Goal: Register for event/course

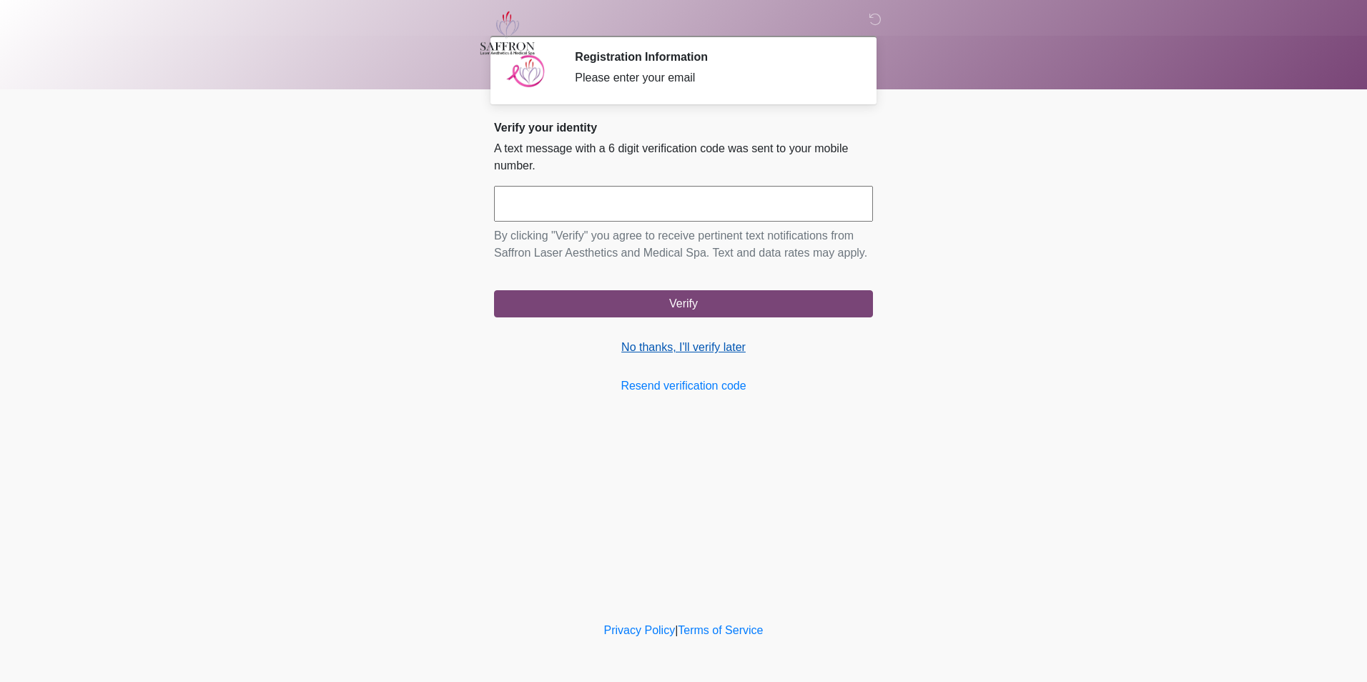
click at [647, 350] on link "No thanks, I'll verify later" at bounding box center [683, 347] width 379 height 17
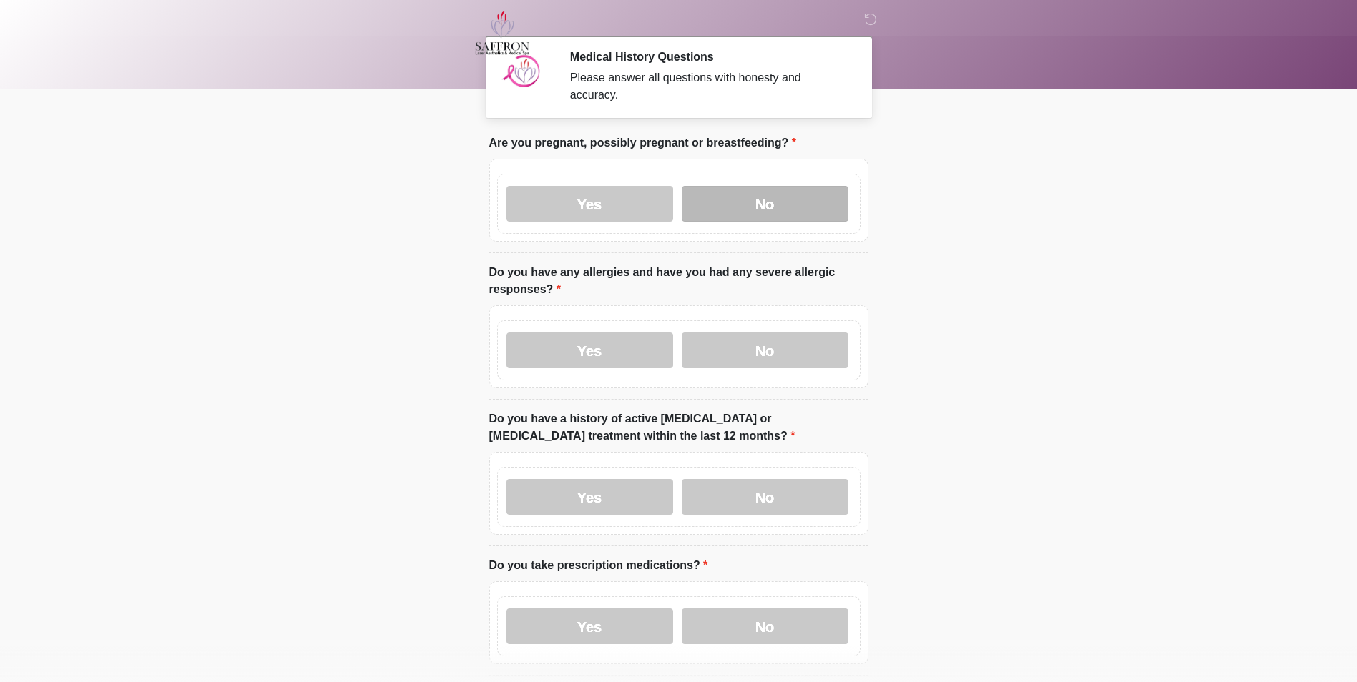
click at [704, 202] on label "No" at bounding box center [765, 204] width 167 height 36
click at [780, 333] on label "No" at bounding box center [765, 351] width 167 height 36
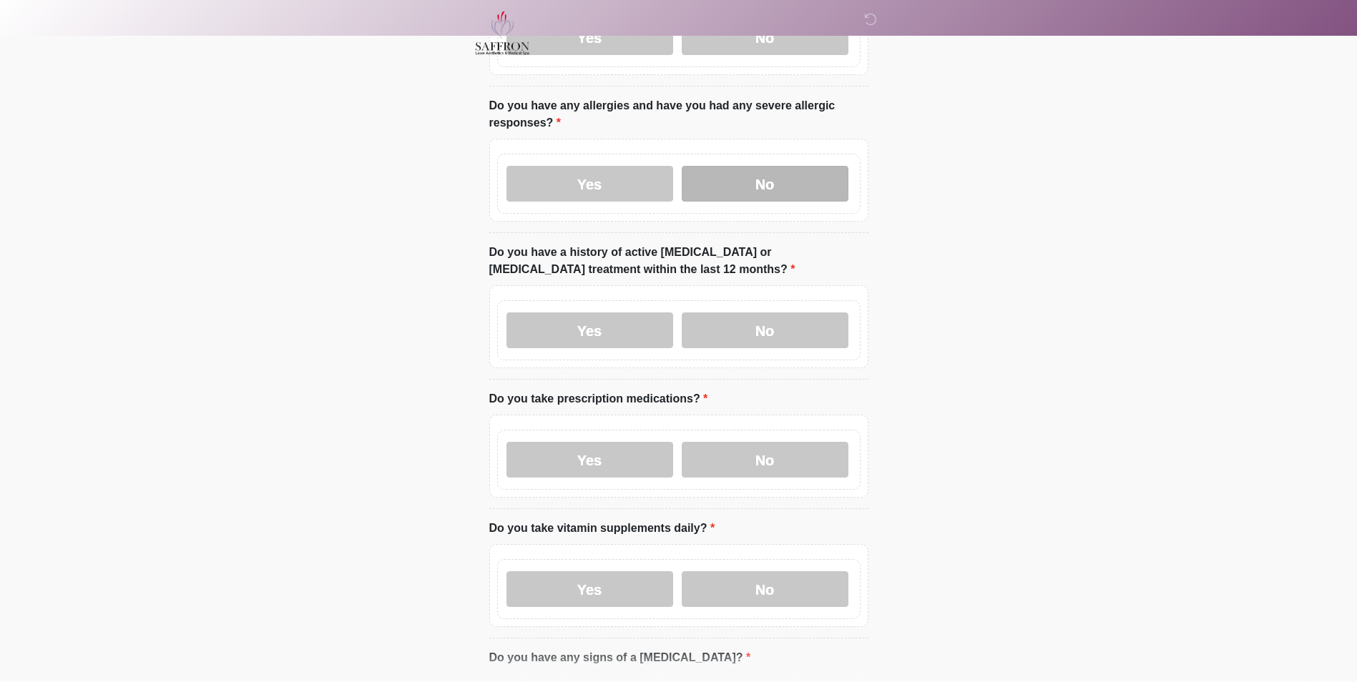
scroll to position [179, 0]
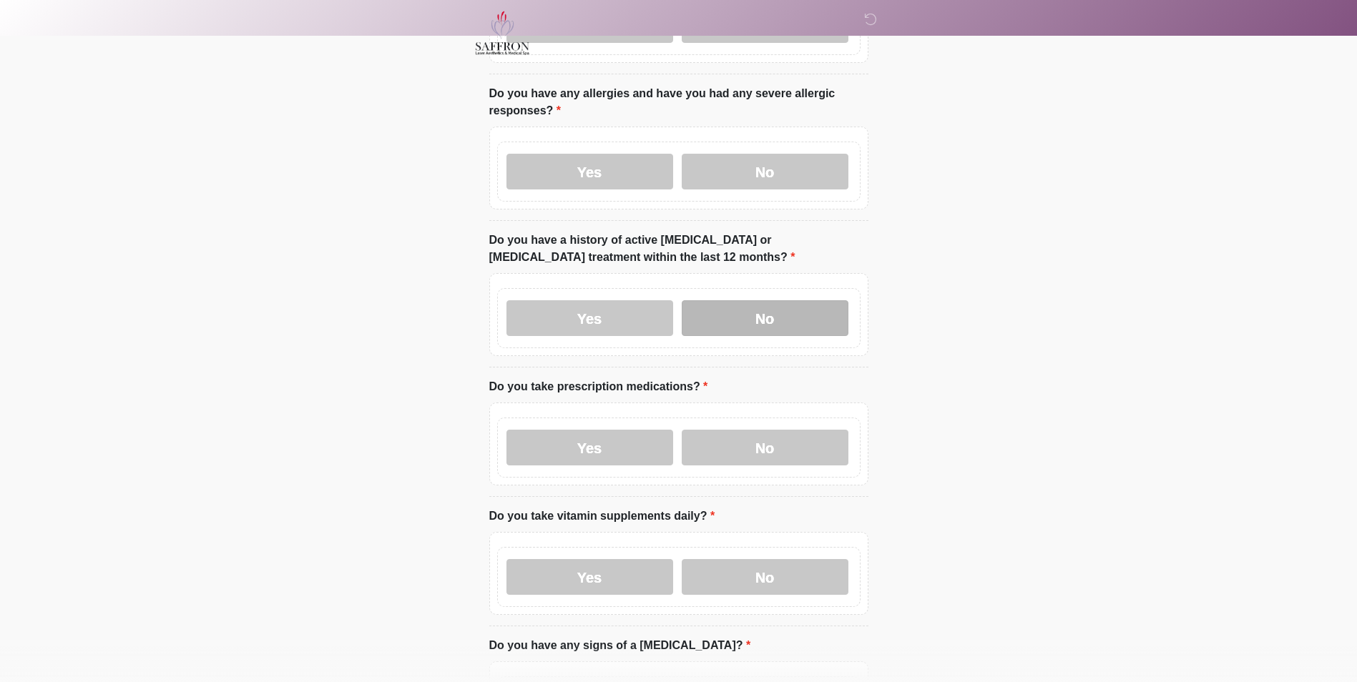
click at [782, 312] on label "No" at bounding box center [765, 318] width 167 height 36
click at [735, 441] on label "No" at bounding box center [765, 448] width 167 height 36
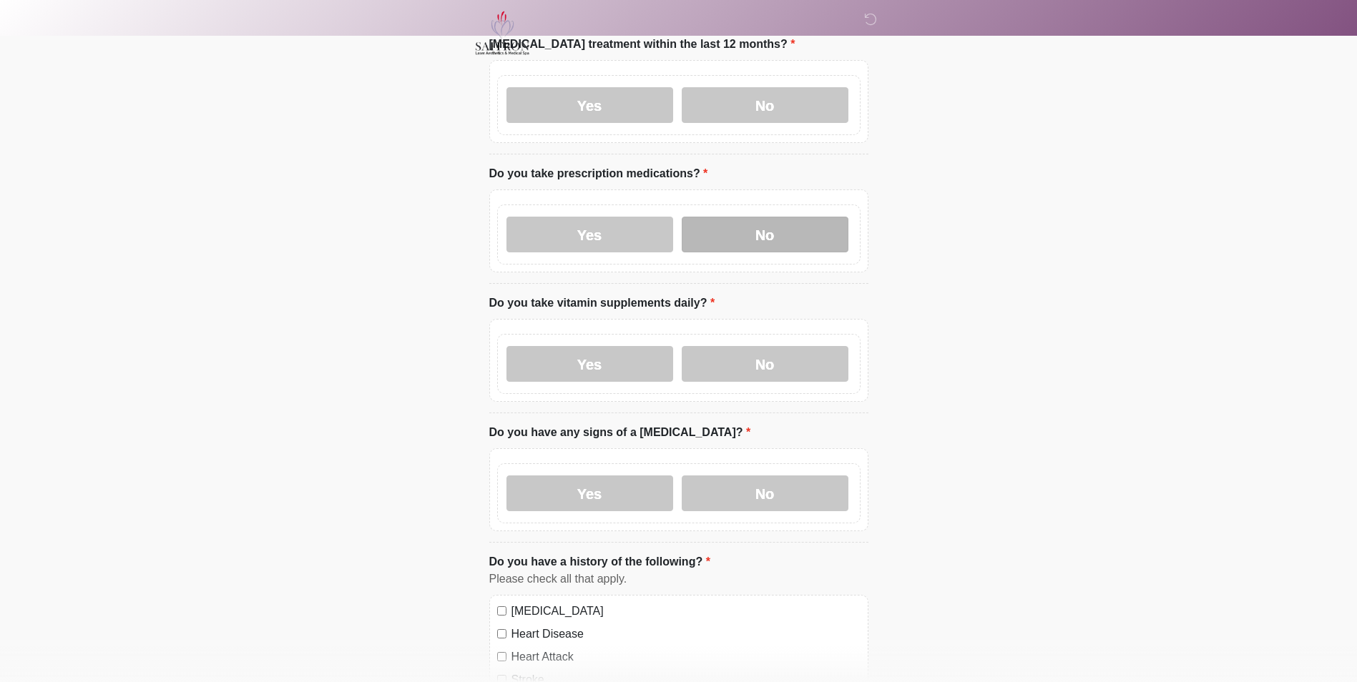
scroll to position [391, 0]
click at [722, 349] on label "No" at bounding box center [765, 365] width 167 height 36
click at [776, 476] on label "No" at bounding box center [765, 494] width 167 height 36
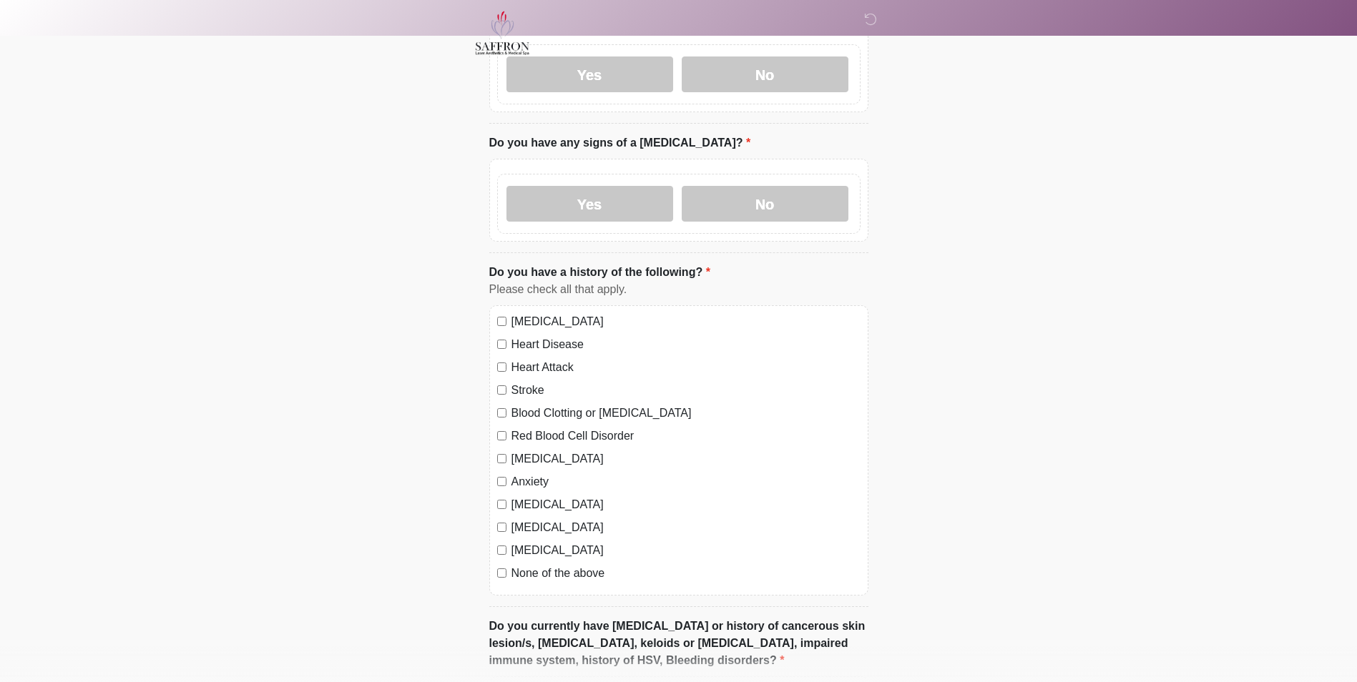
scroll to position [761, 0]
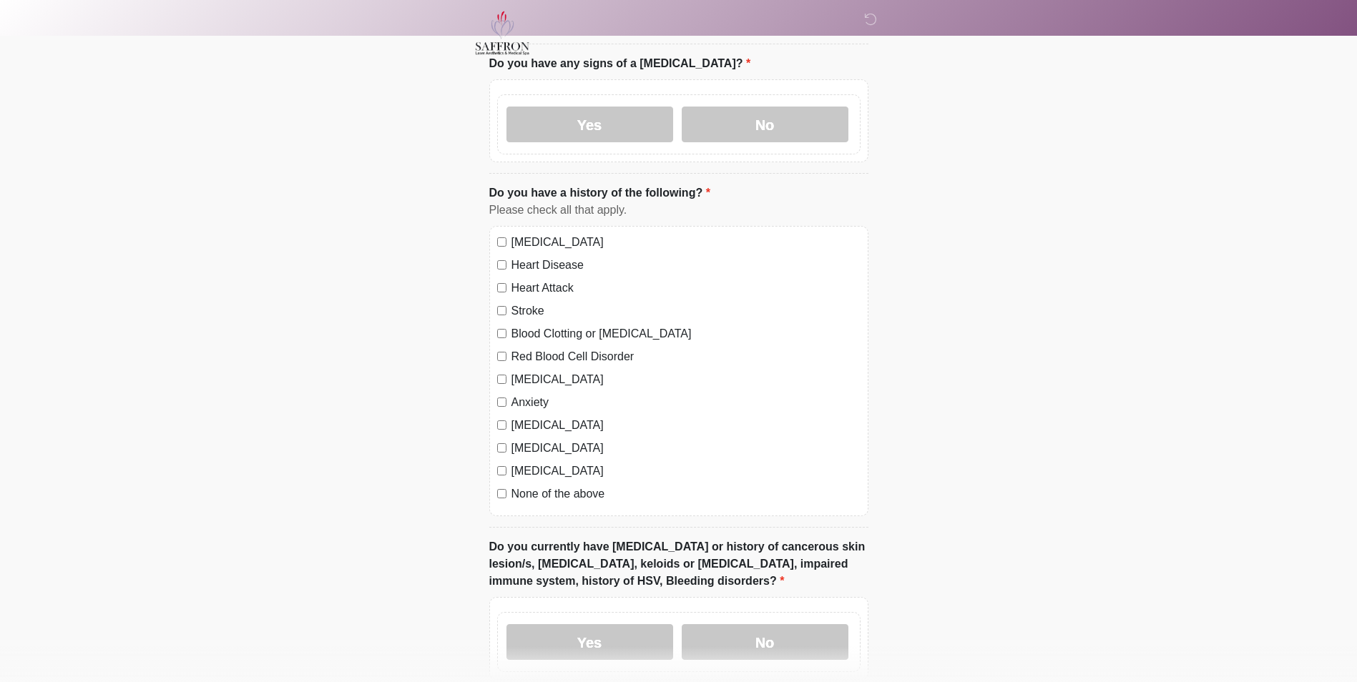
click at [609, 486] on label "None of the above" at bounding box center [685, 494] width 349 height 17
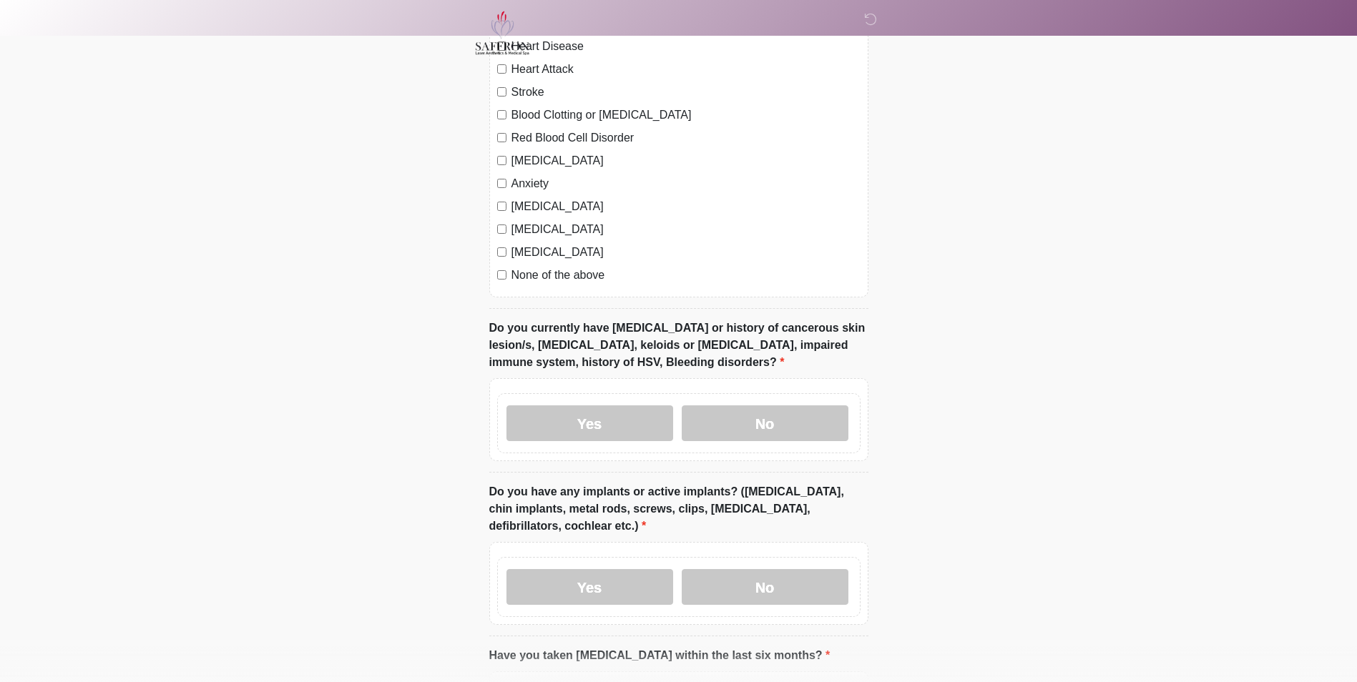
scroll to position [980, 0]
click at [724, 431] on div "Yes No" at bounding box center [678, 423] width 363 height 60
click at [724, 426] on label "No" at bounding box center [765, 423] width 167 height 36
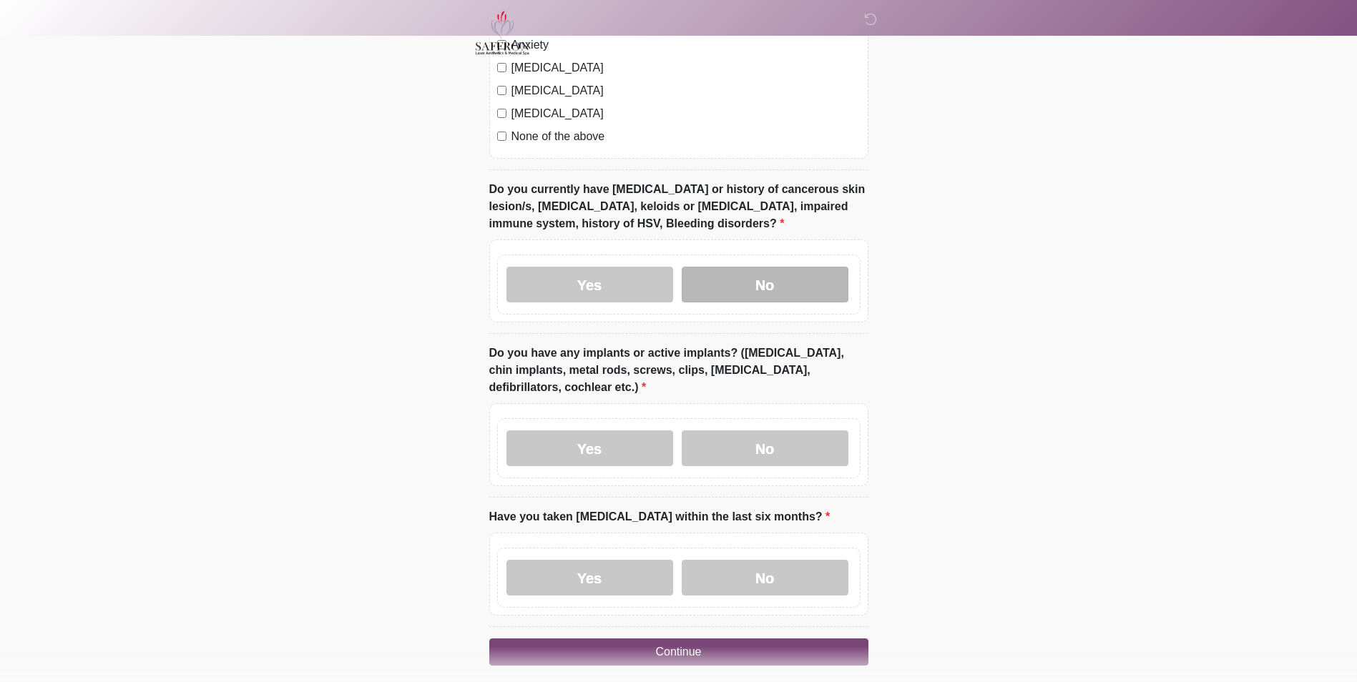
scroll to position [1124, 0]
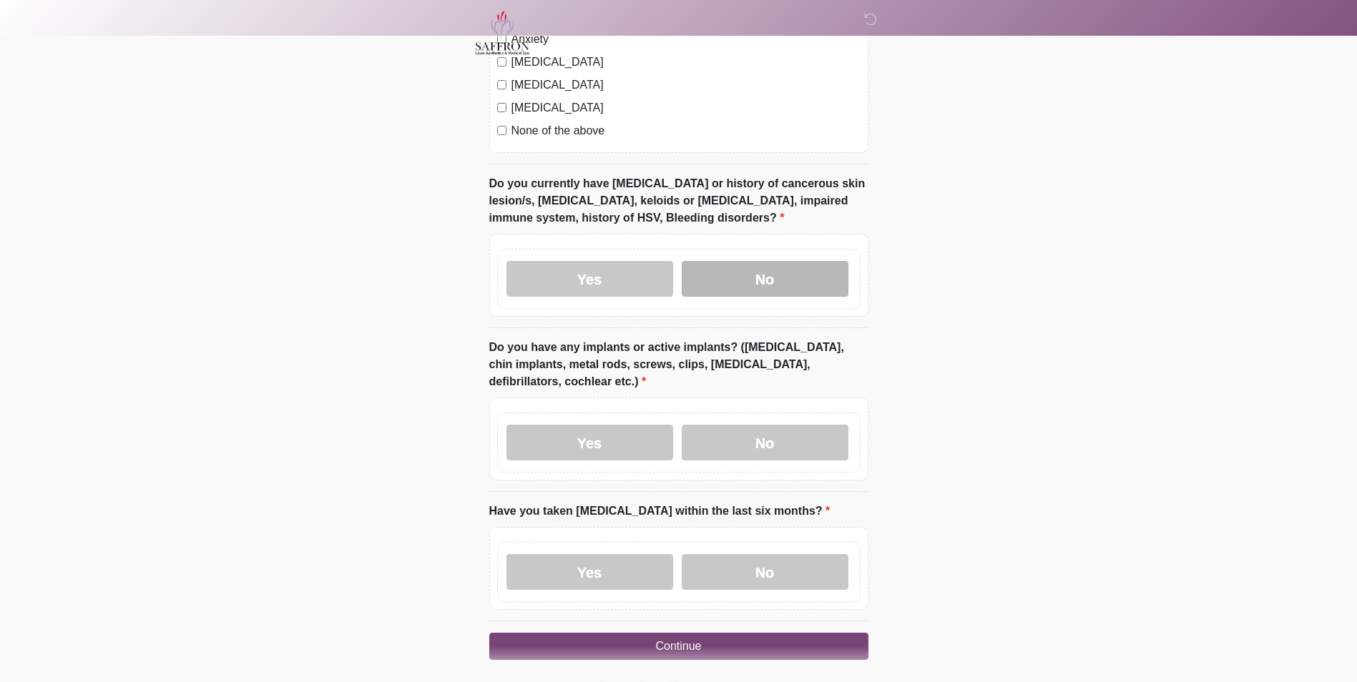
click at [724, 426] on label "No" at bounding box center [765, 443] width 167 height 36
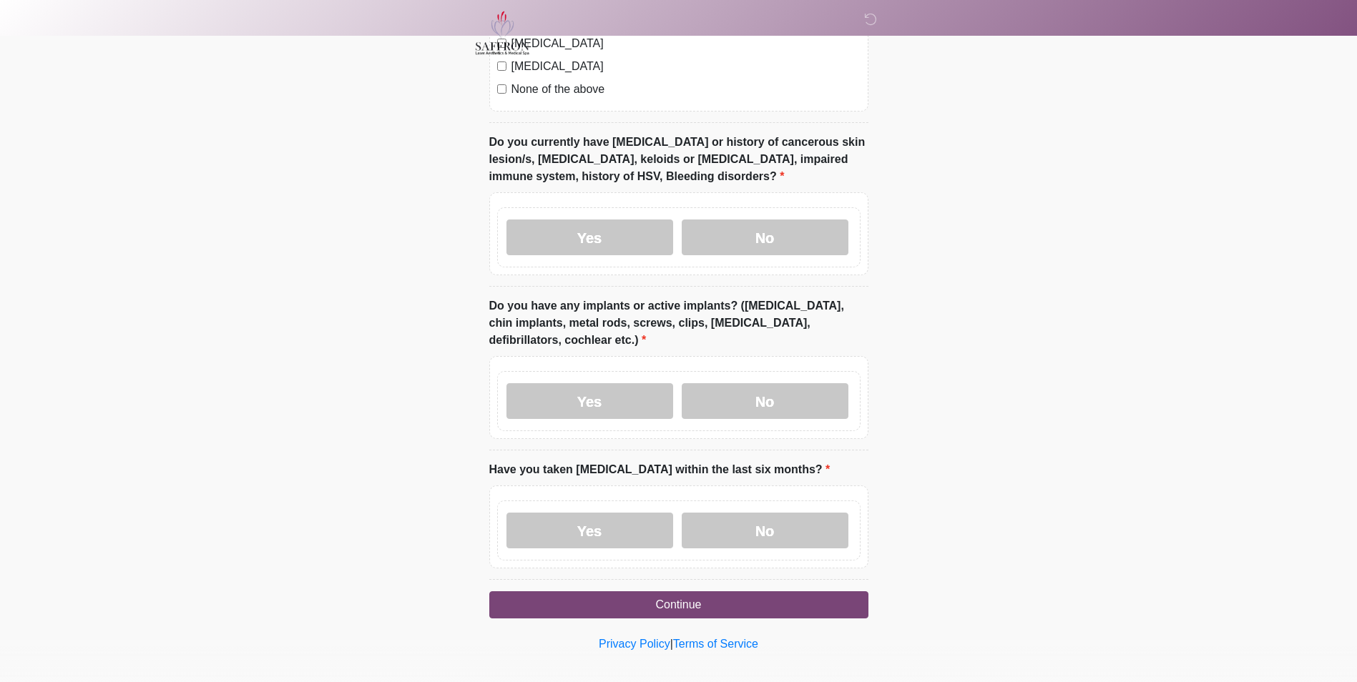
click at [757, 513] on label "No" at bounding box center [765, 531] width 167 height 36
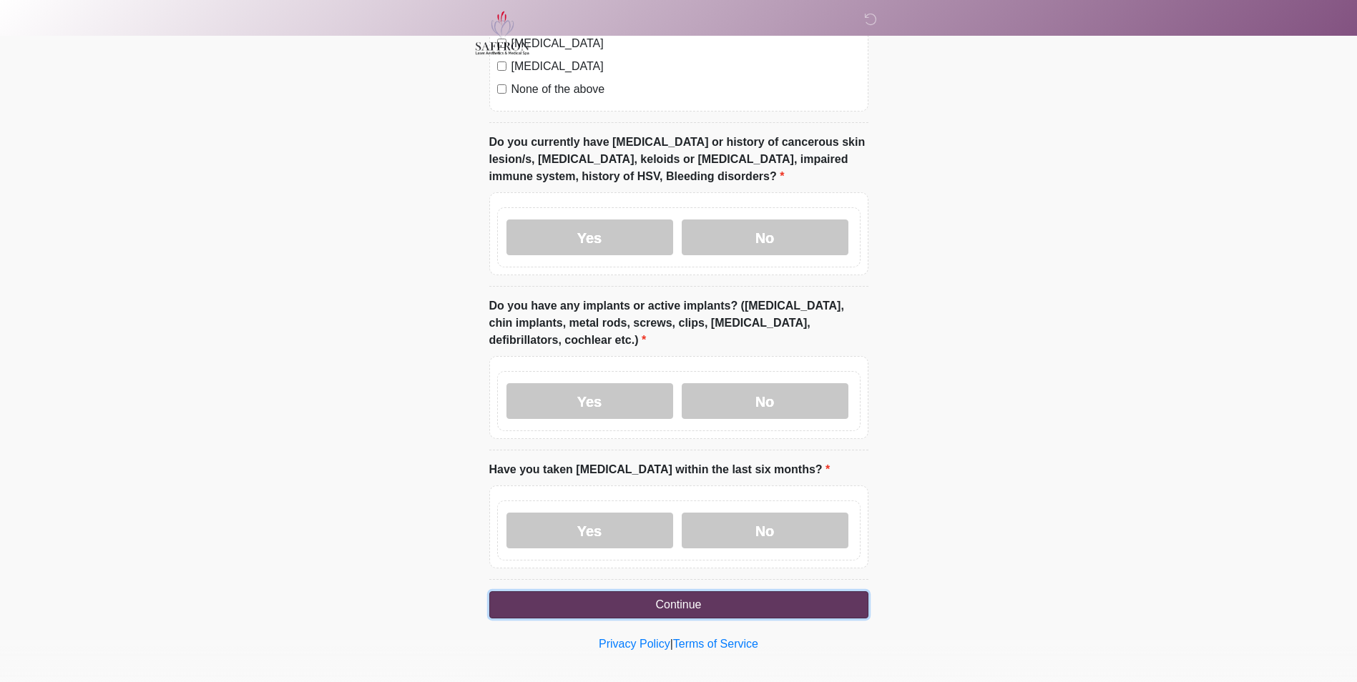
click at [736, 591] on button "Continue" at bounding box center [678, 604] width 379 height 27
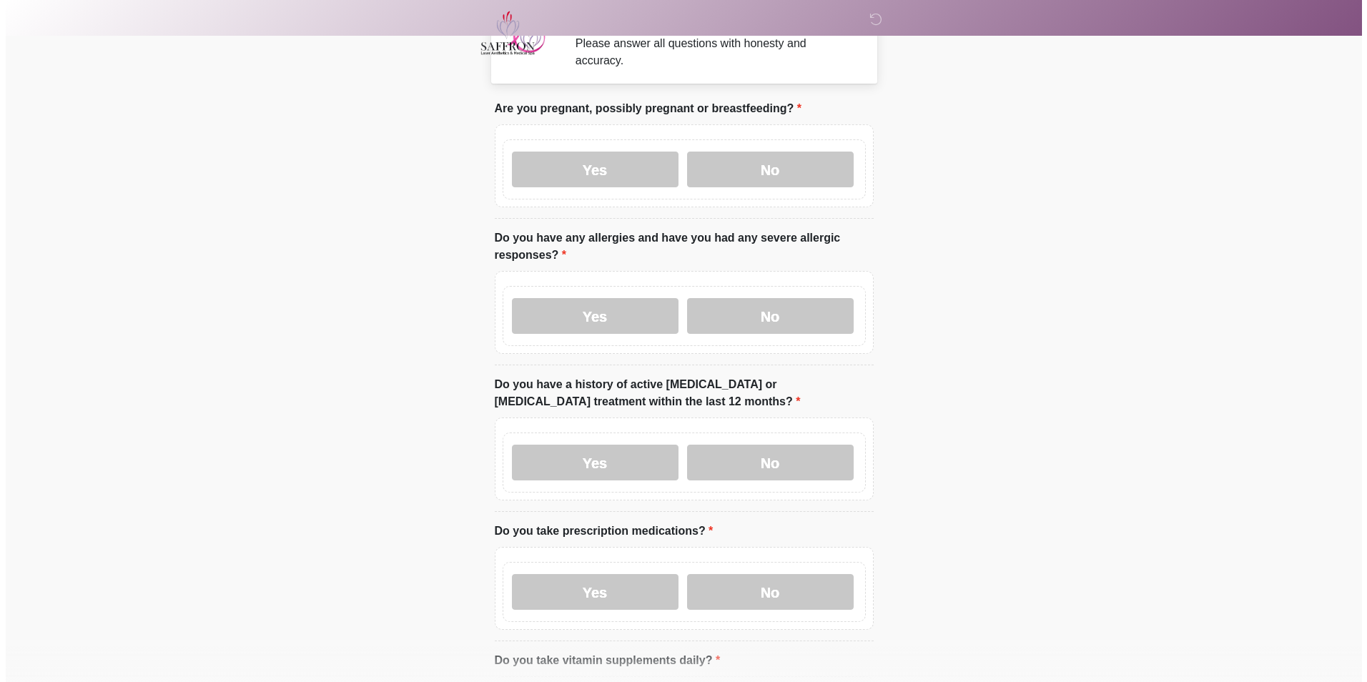
scroll to position [0, 0]
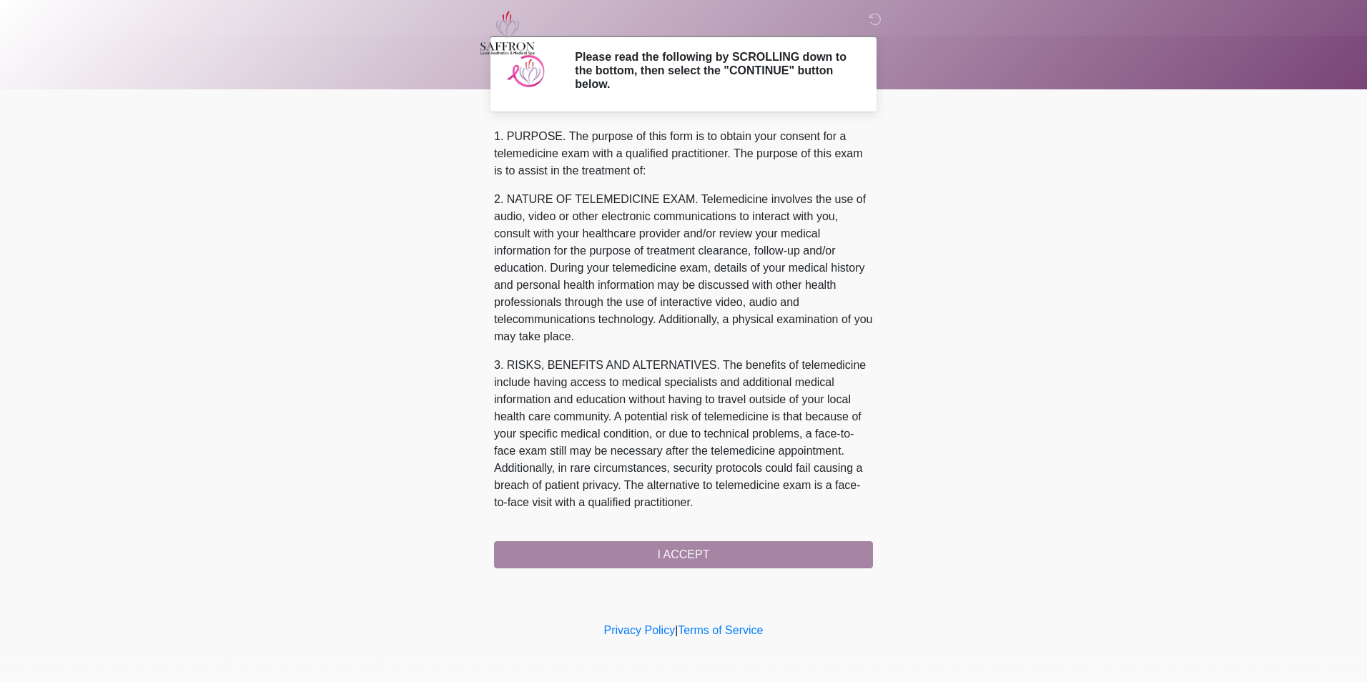
click at [737, 555] on div "1. PURPOSE. The purpose of this form is to obtain your consent for a telemedici…" at bounding box center [683, 348] width 379 height 441
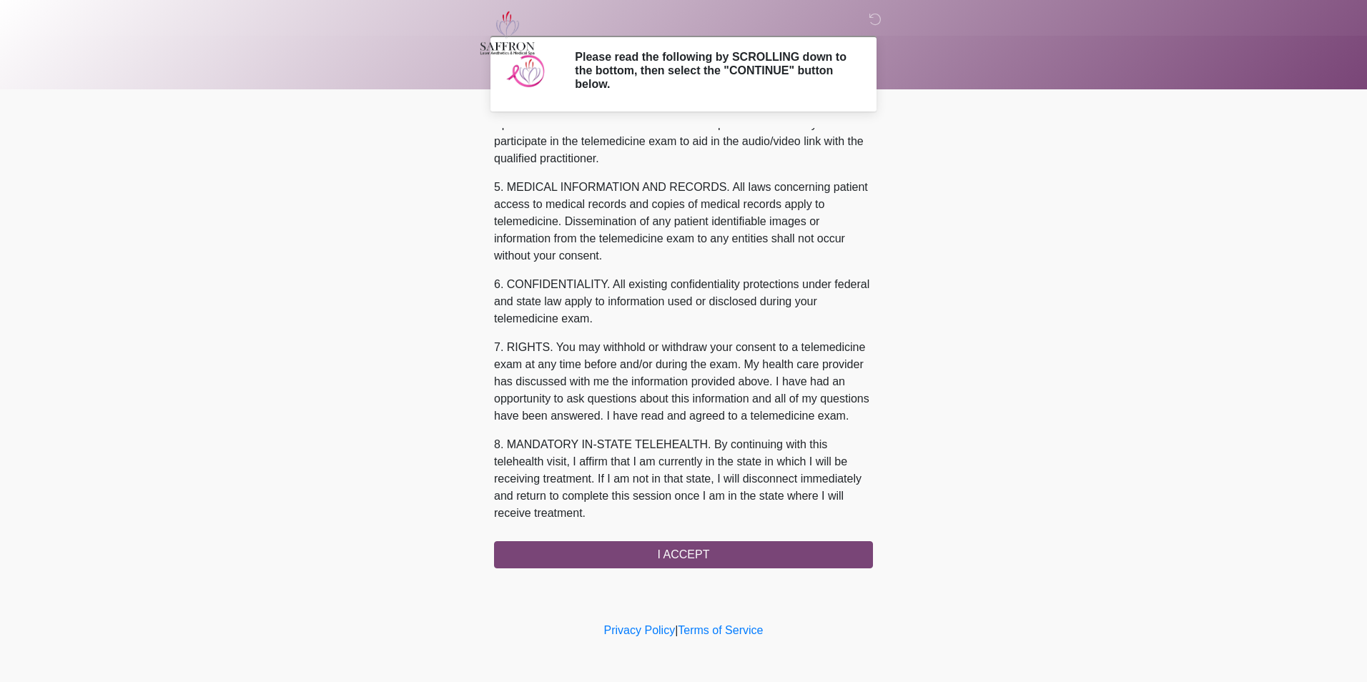
scroll to position [451, 0]
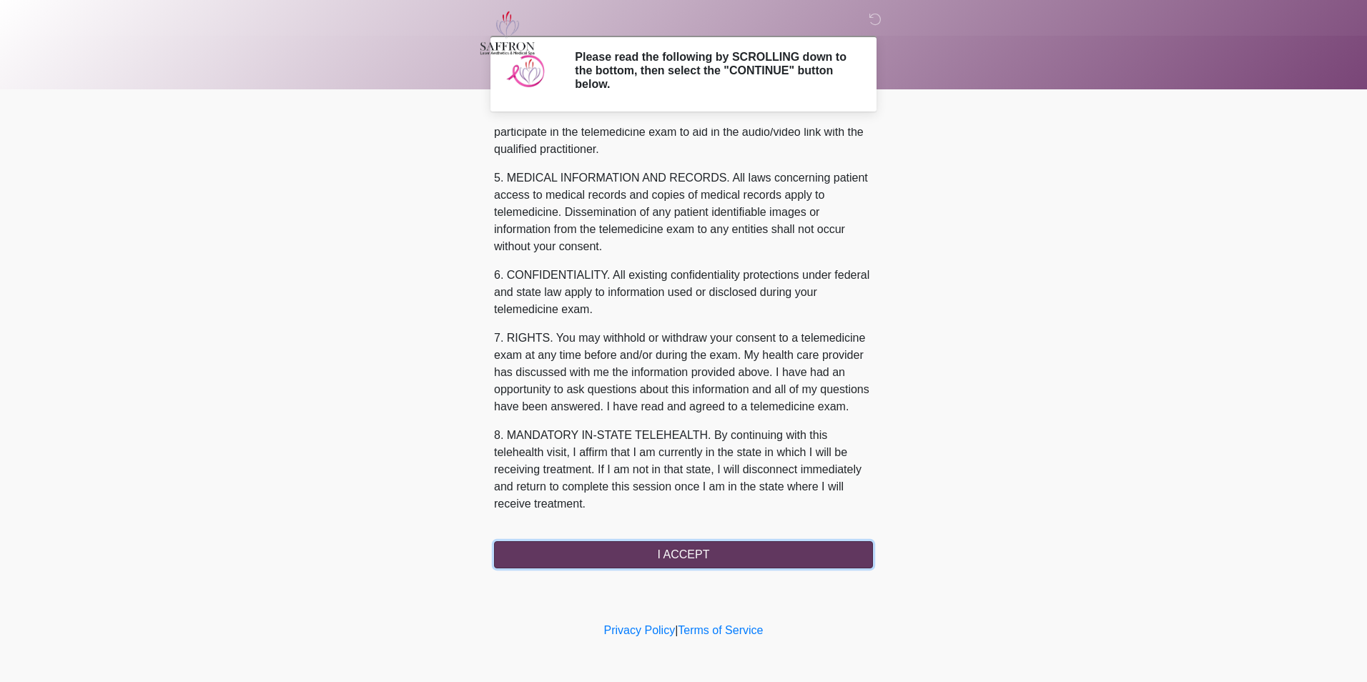
click at [715, 550] on button "I ACCEPT" at bounding box center [683, 554] width 379 height 27
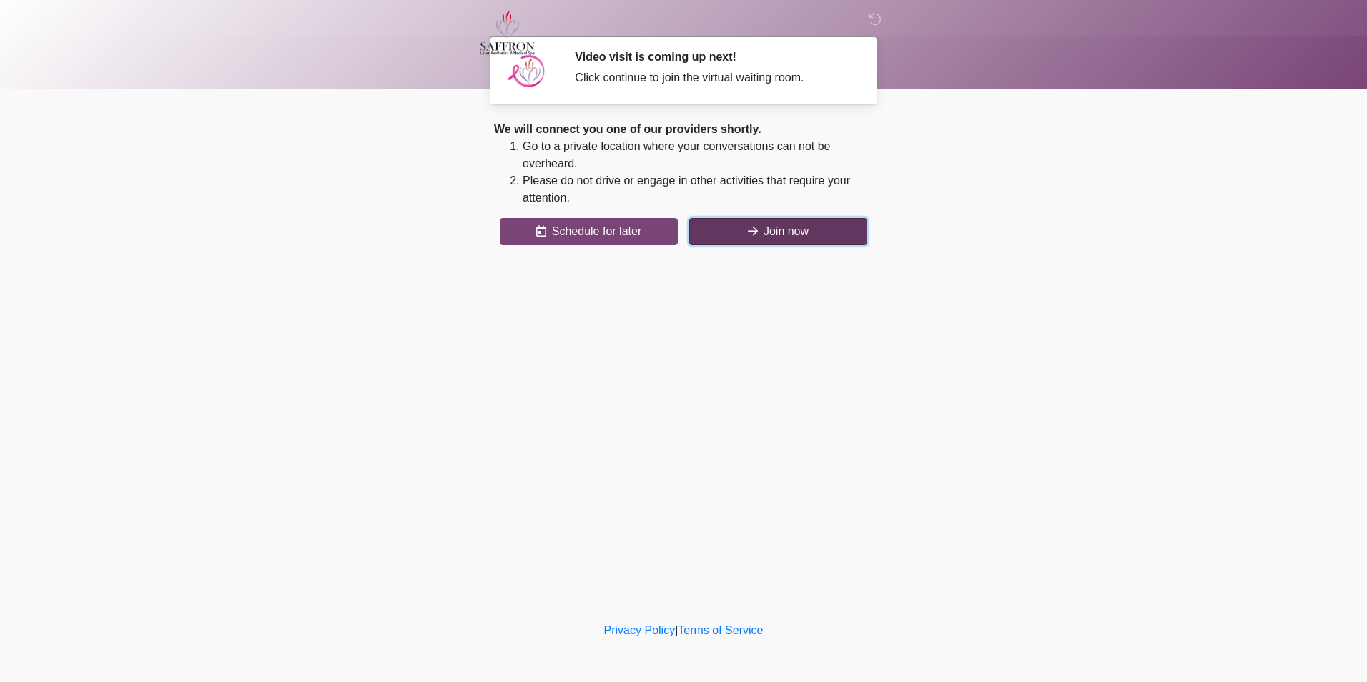
click at [783, 229] on button "Join now" at bounding box center [778, 231] width 178 height 27
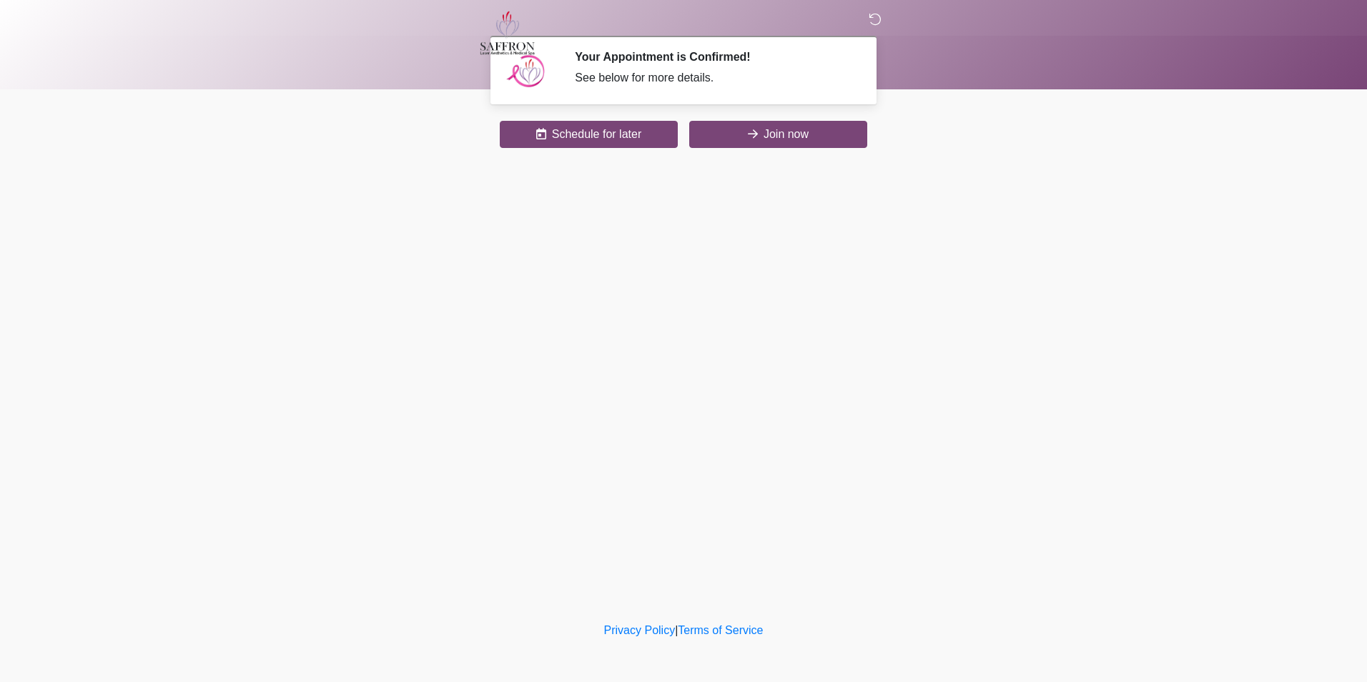
click at [871, 23] on icon at bounding box center [875, 19] width 13 height 13
